Goal: Task Accomplishment & Management: Use online tool/utility

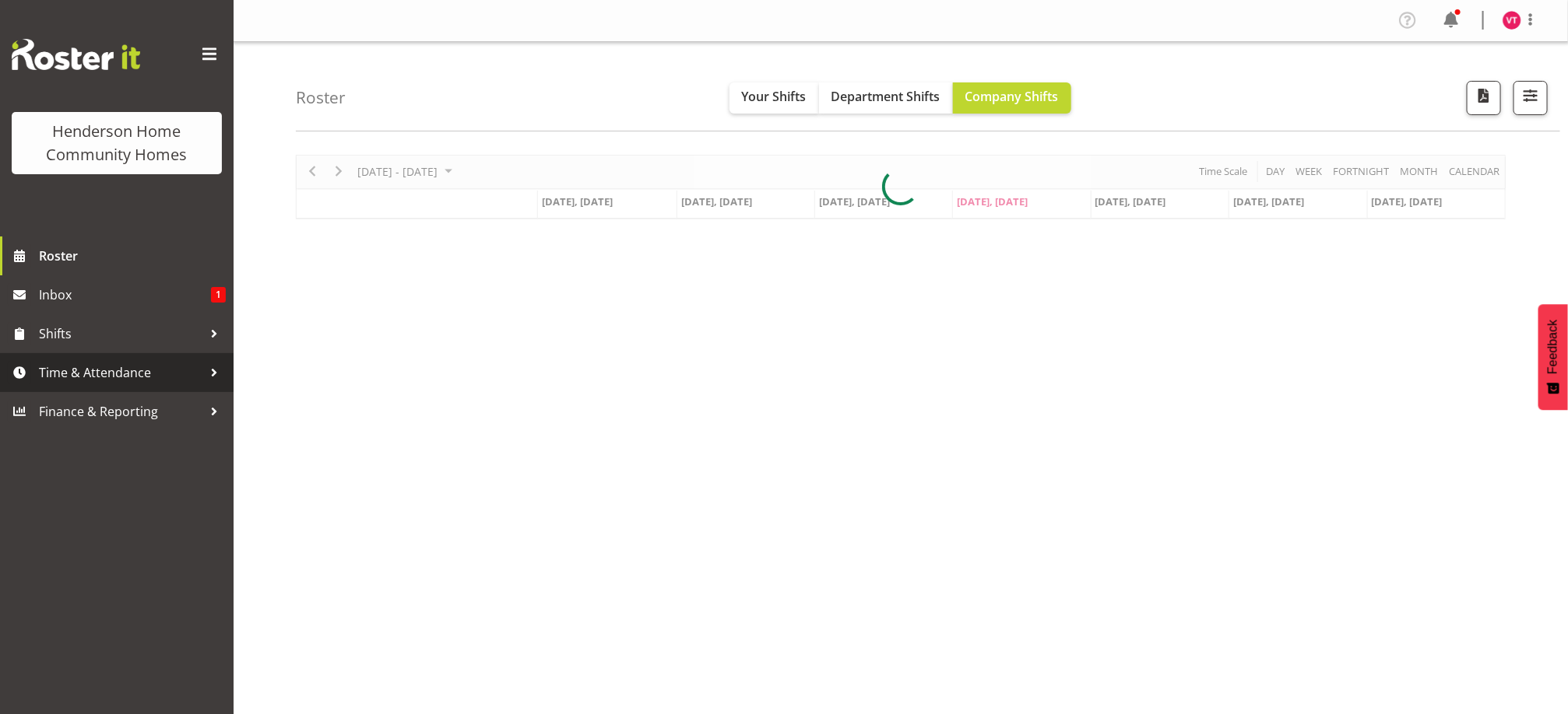
click at [89, 376] on span "Time & Attendance" at bounding box center [120, 372] width 163 height 23
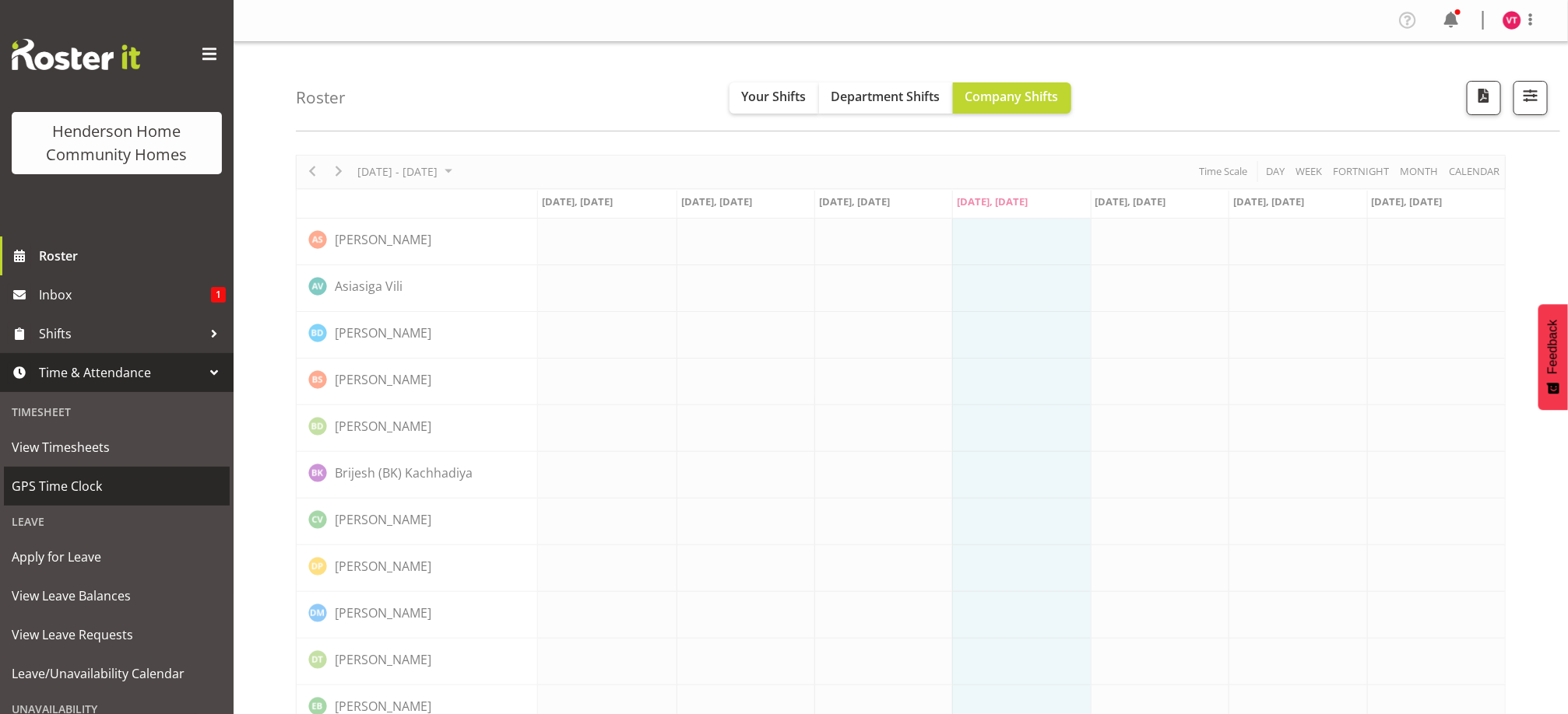
click at [80, 485] on span "GPS Time Clock" at bounding box center [116, 486] width 210 height 23
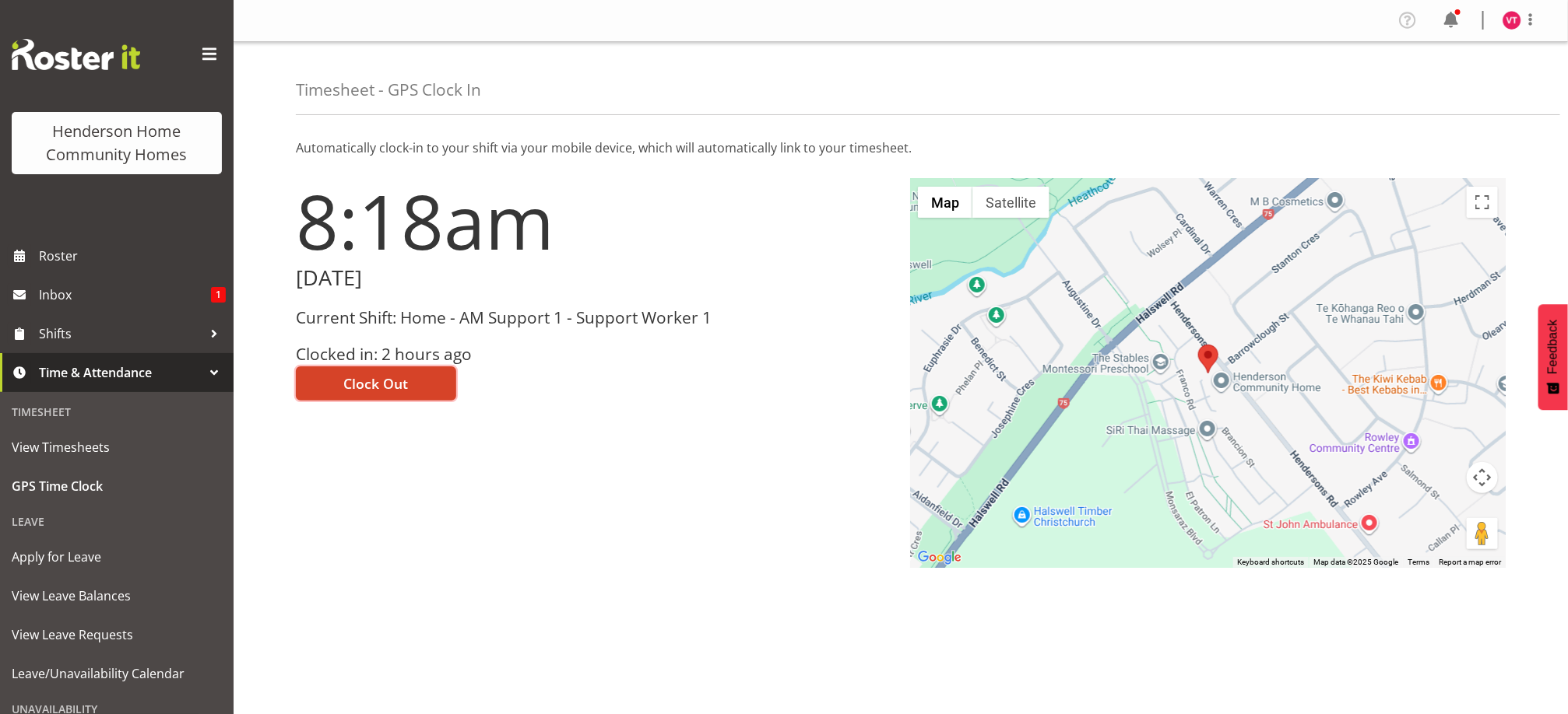
click at [375, 383] on span "Clock Out" at bounding box center [376, 384] width 65 height 20
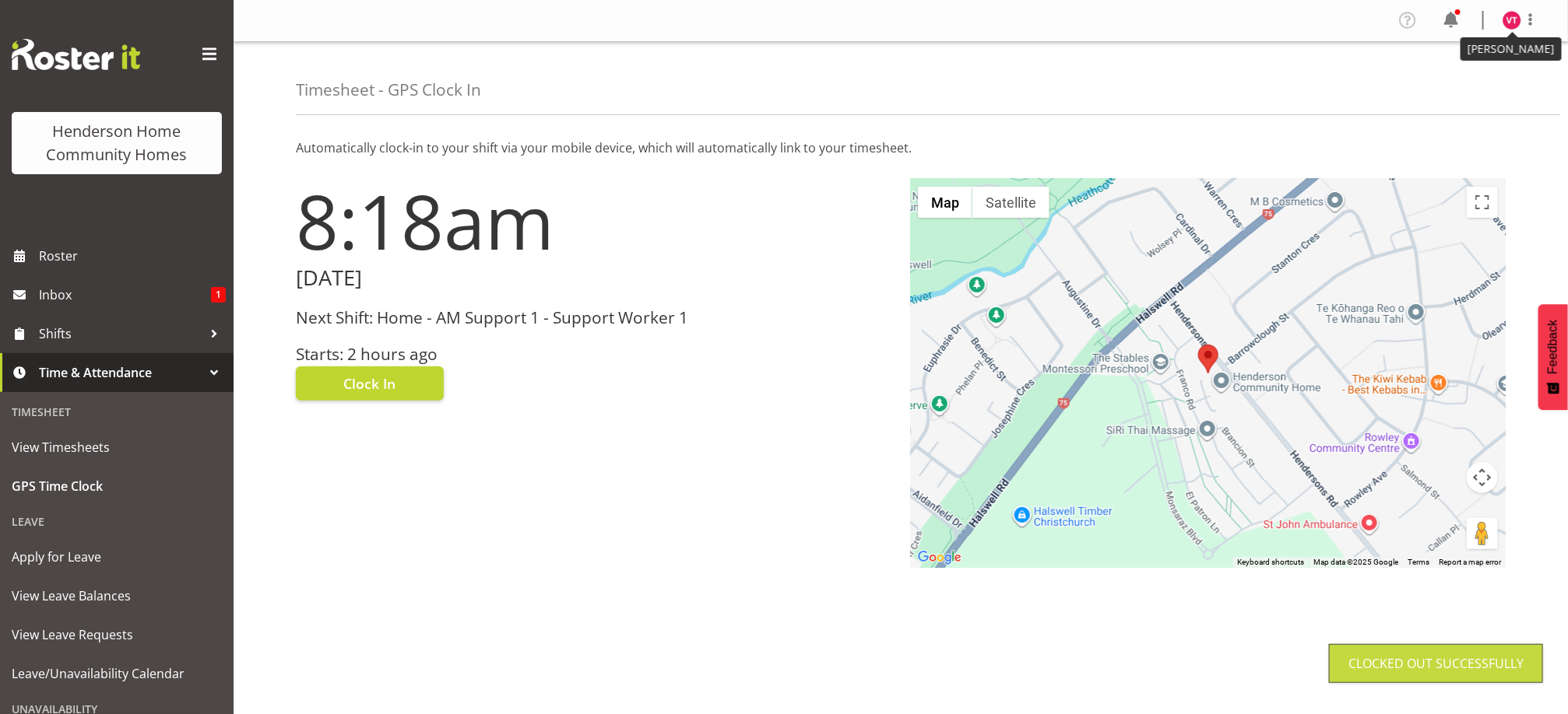
click at [1507, 24] on img at bounding box center [1511, 20] width 19 height 19
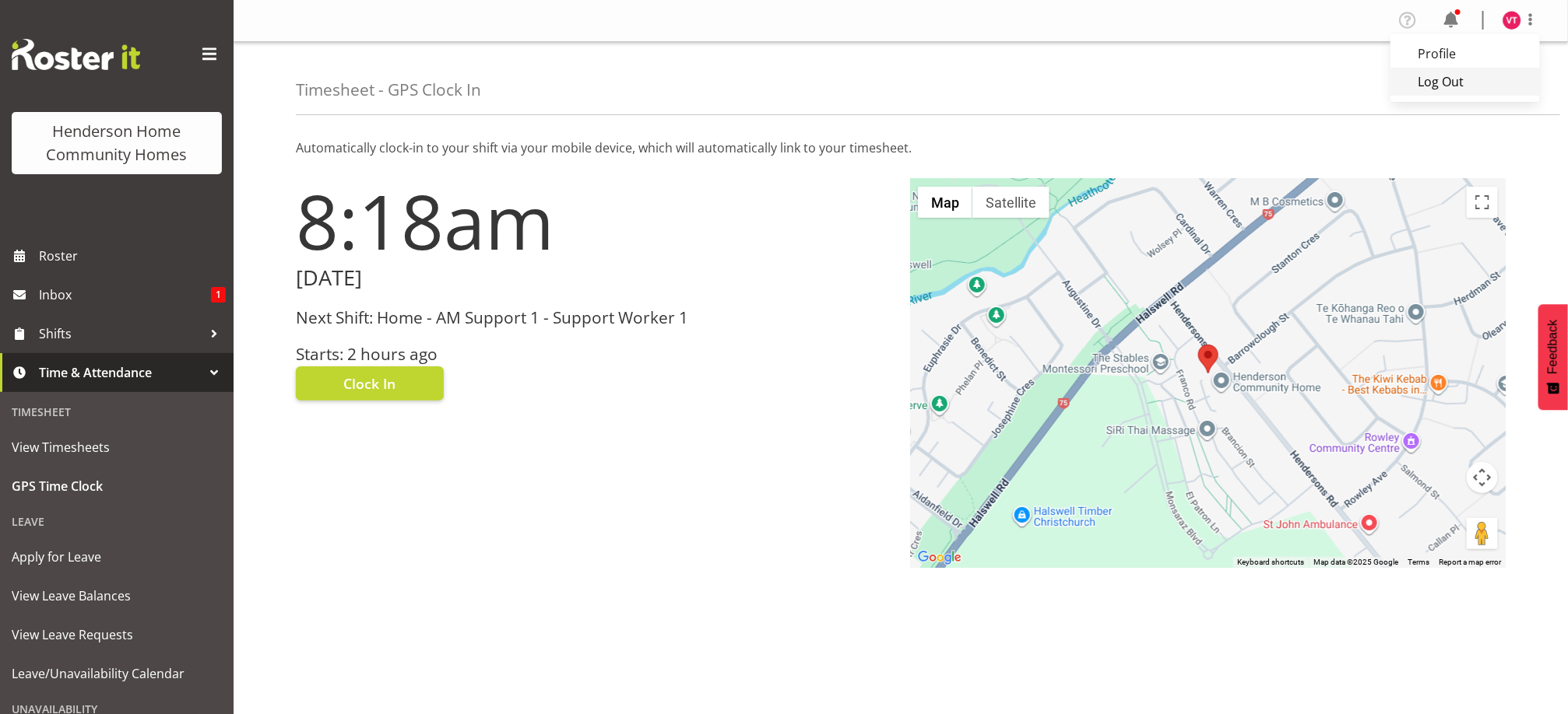
click at [1450, 84] on link "Log Out" at bounding box center [1465, 82] width 149 height 28
